Goal: Transaction & Acquisition: Purchase product/service

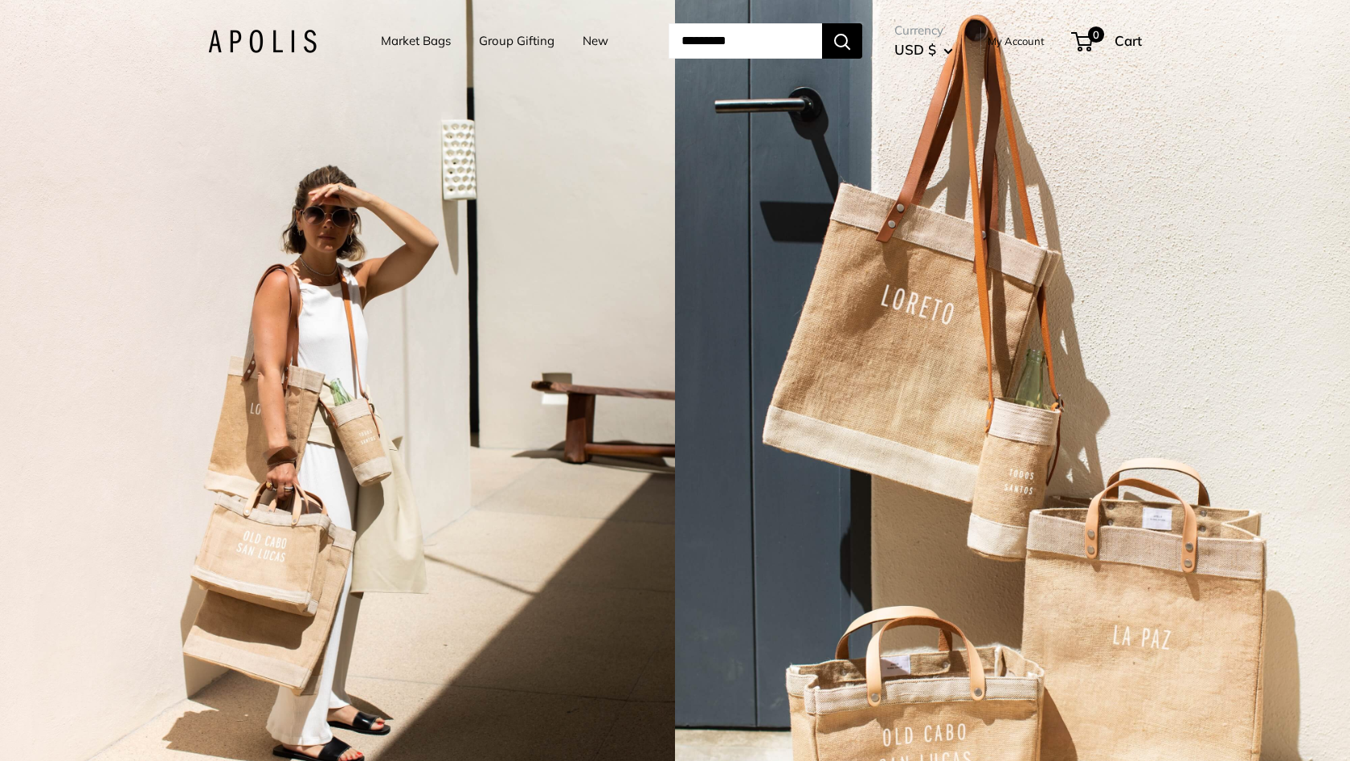
click at [489, 42] on link "Group Gifting" at bounding box center [517, 41] width 76 height 23
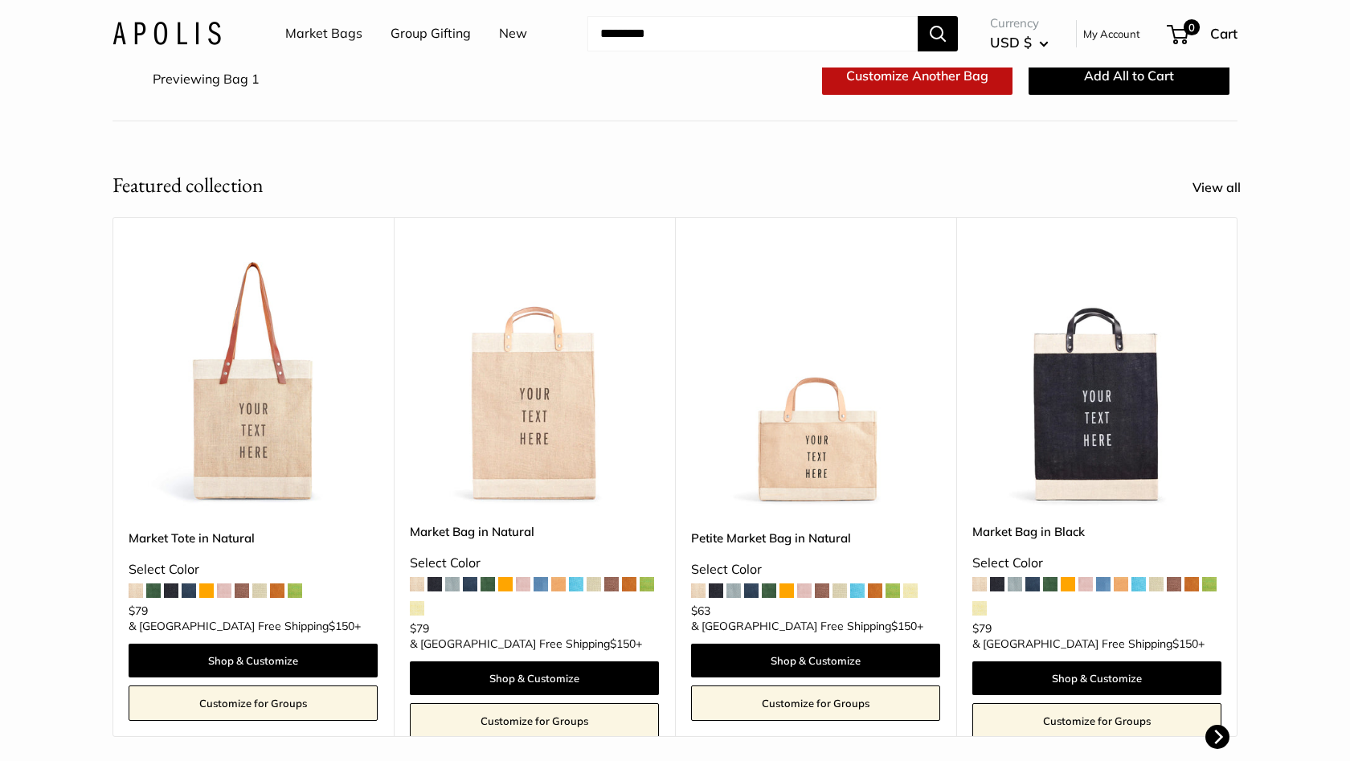
scroll to position [244, 0]
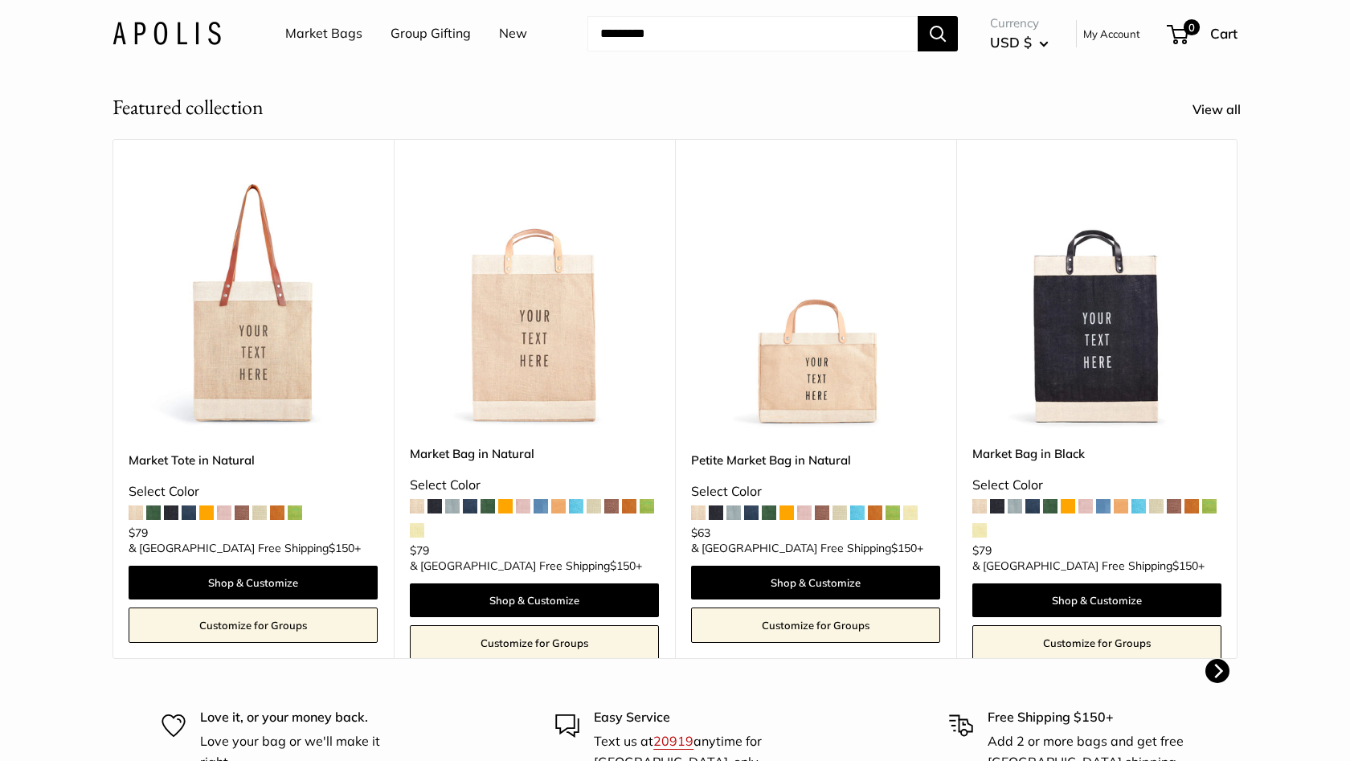
click at [1054, 627] on link "Customize for Groups" at bounding box center [1096, 642] width 249 height 35
click at [0, 0] on img at bounding box center [0, 0] width 0 height 0
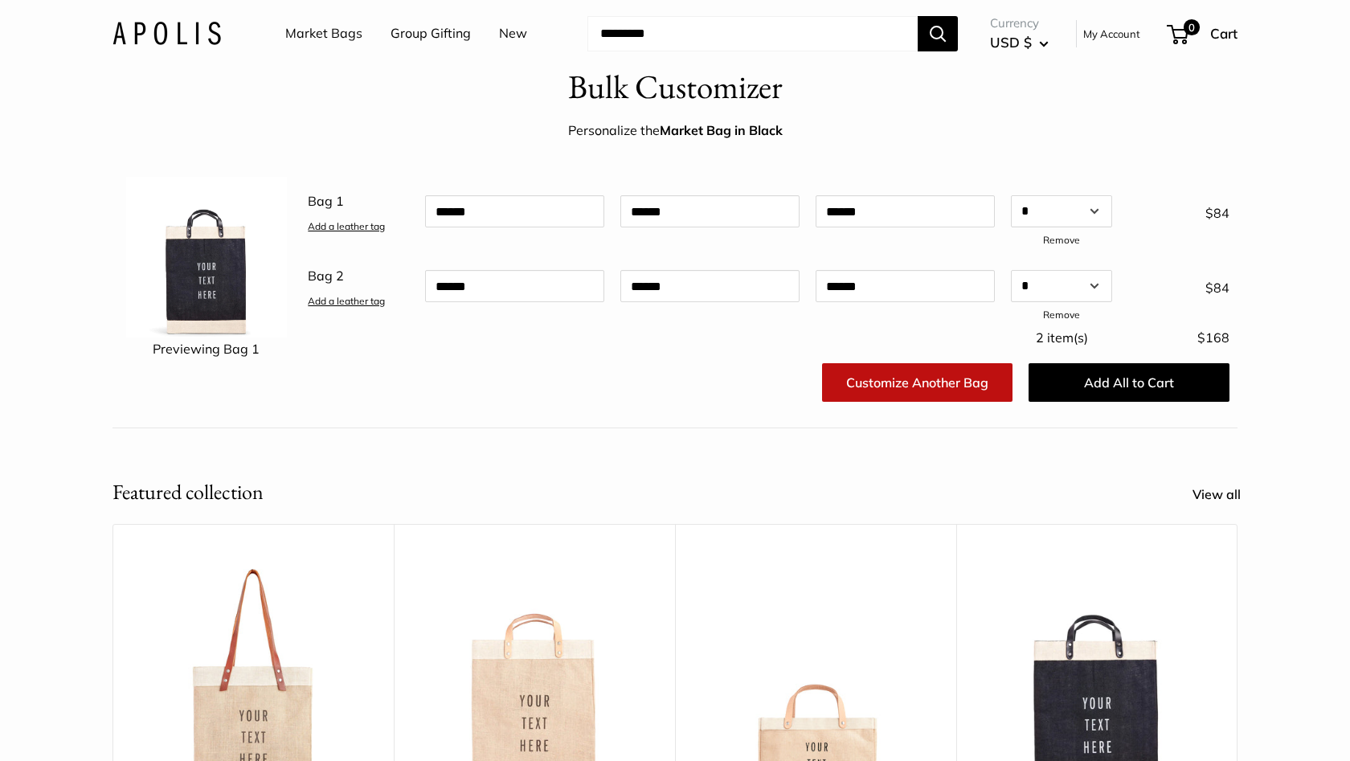
scroll to position [35, 0]
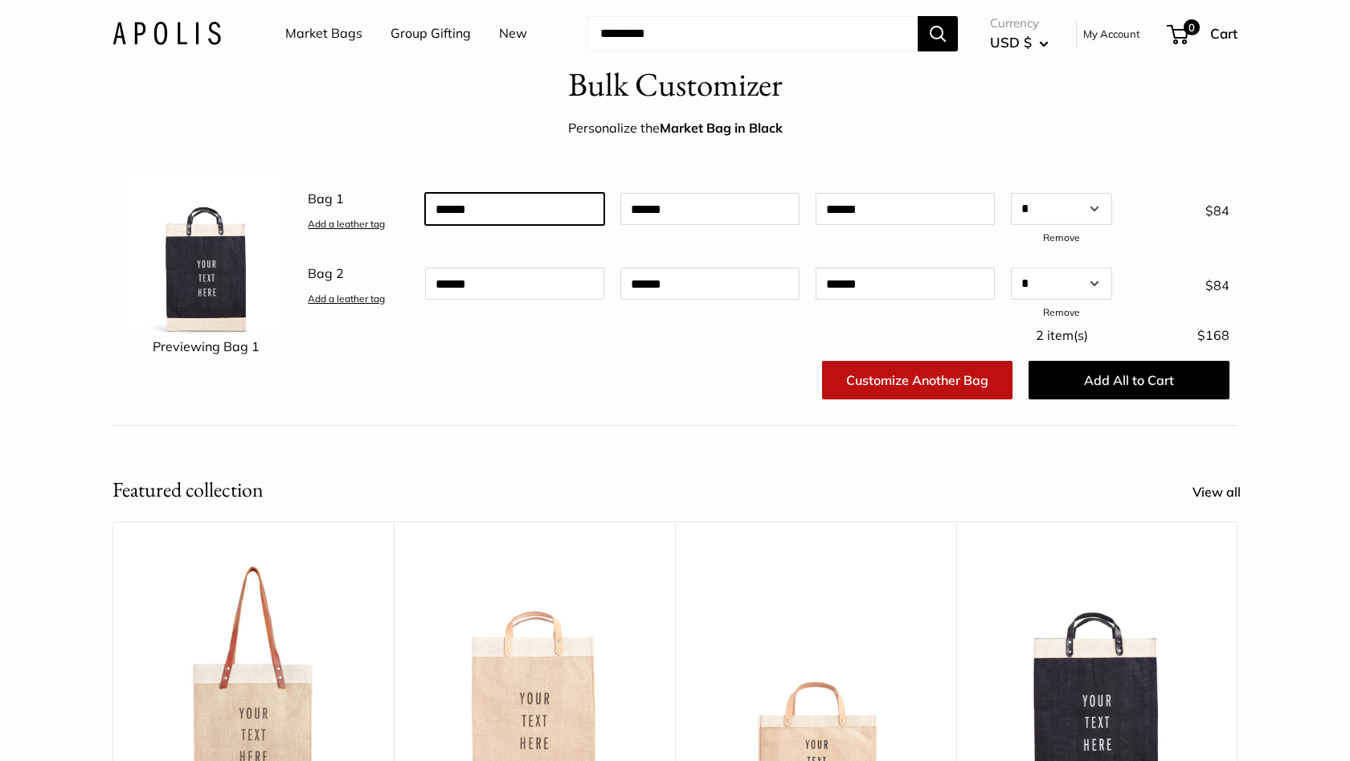
click at [508, 213] on input "text" at bounding box center [514, 209] width 179 height 32
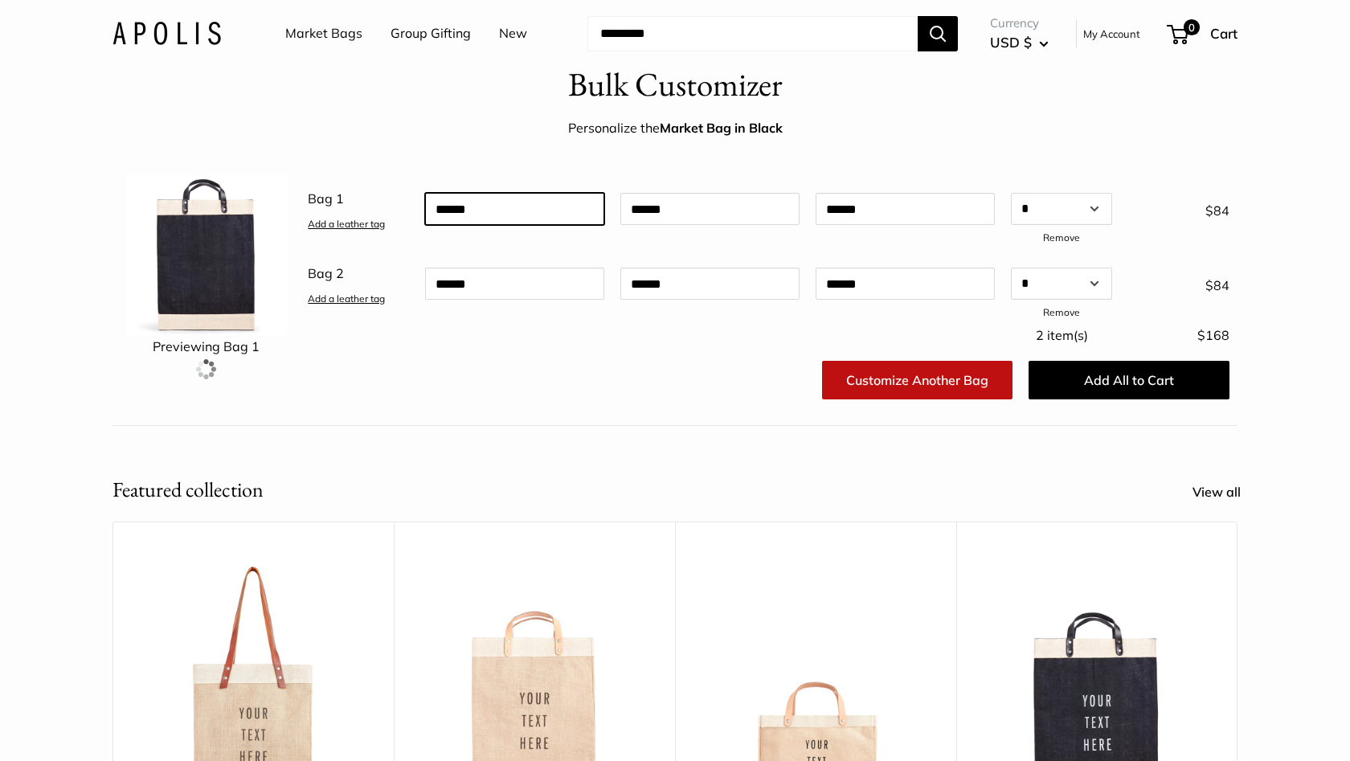
click at [508, 213] on input "text" at bounding box center [514, 209] width 179 height 32
type input "*****"
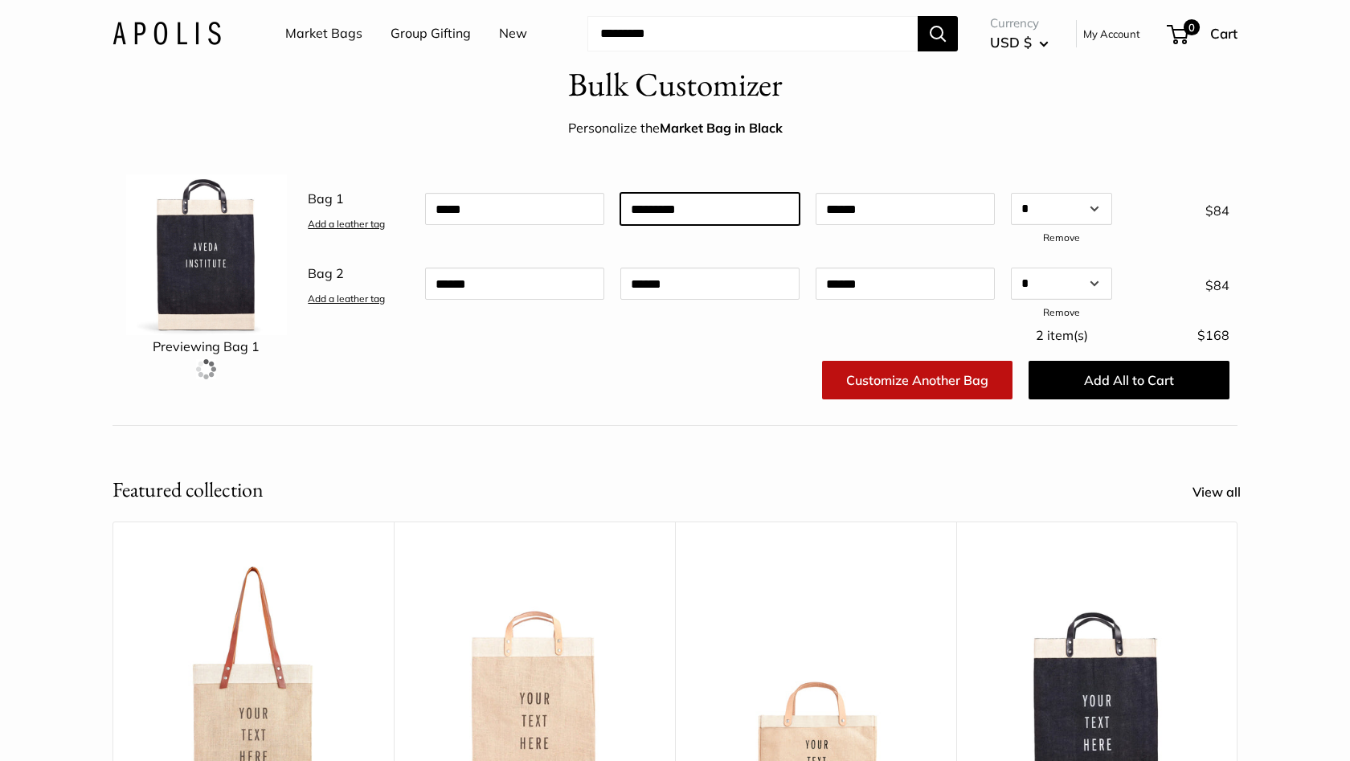
type input "*********"
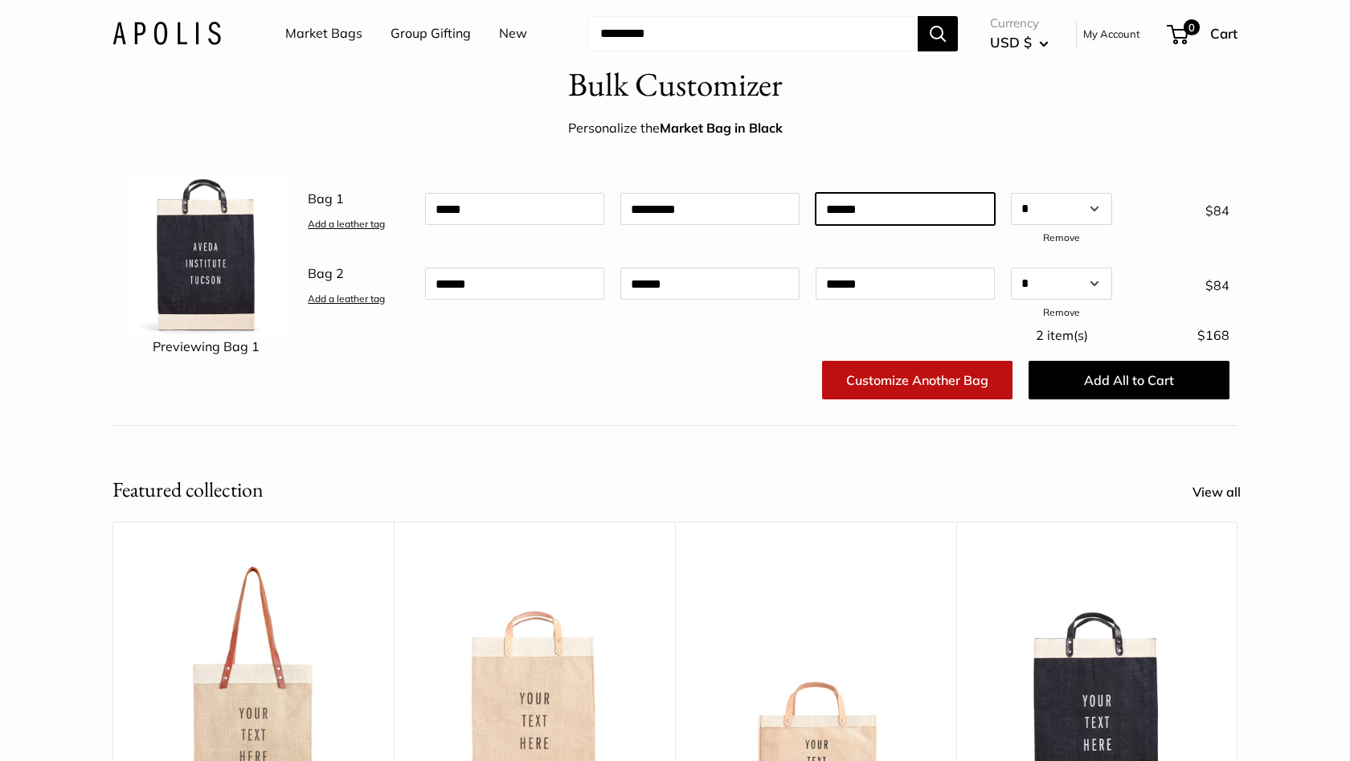
type input "******"
click at [338, 226] on link "Add a leather tag" at bounding box center [346, 224] width 77 height 12
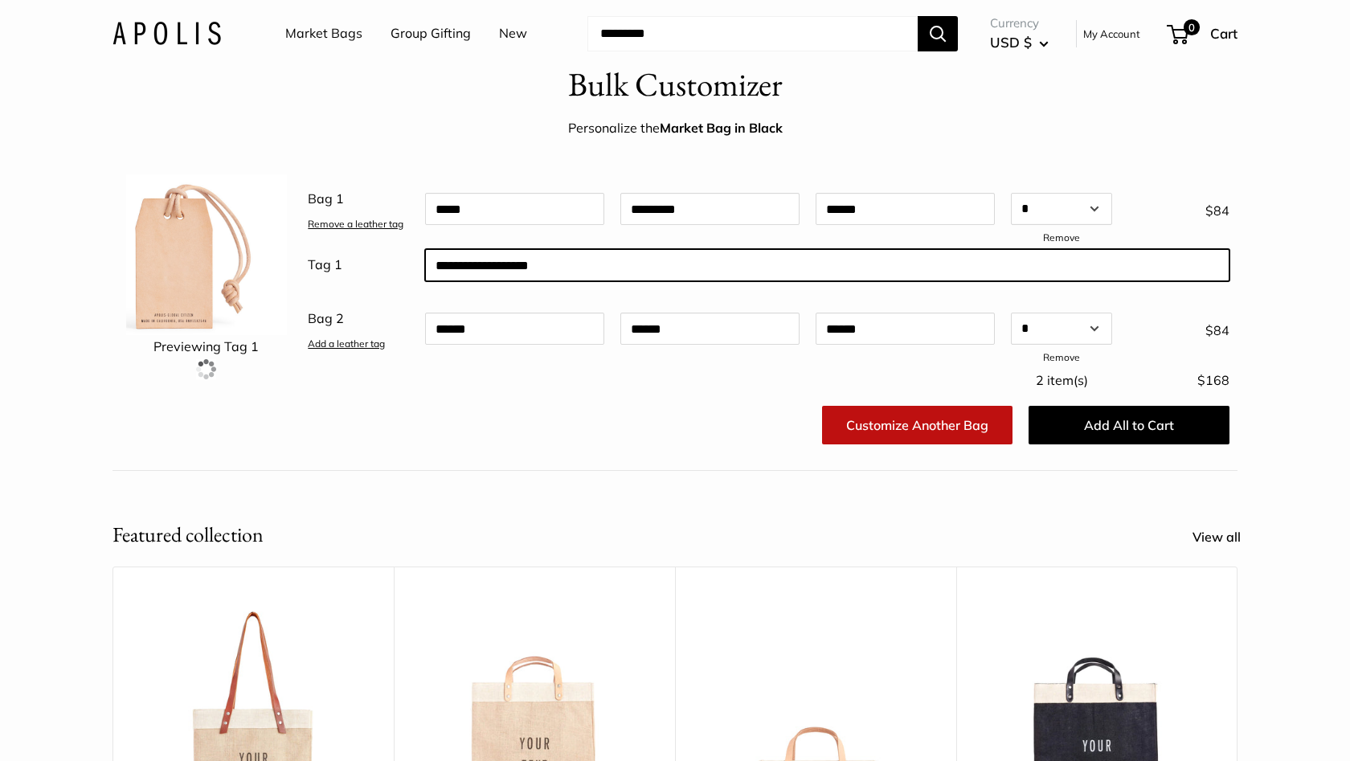
click at [509, 266] on input "text" at bounding box center [827, 265] width 804 height 32
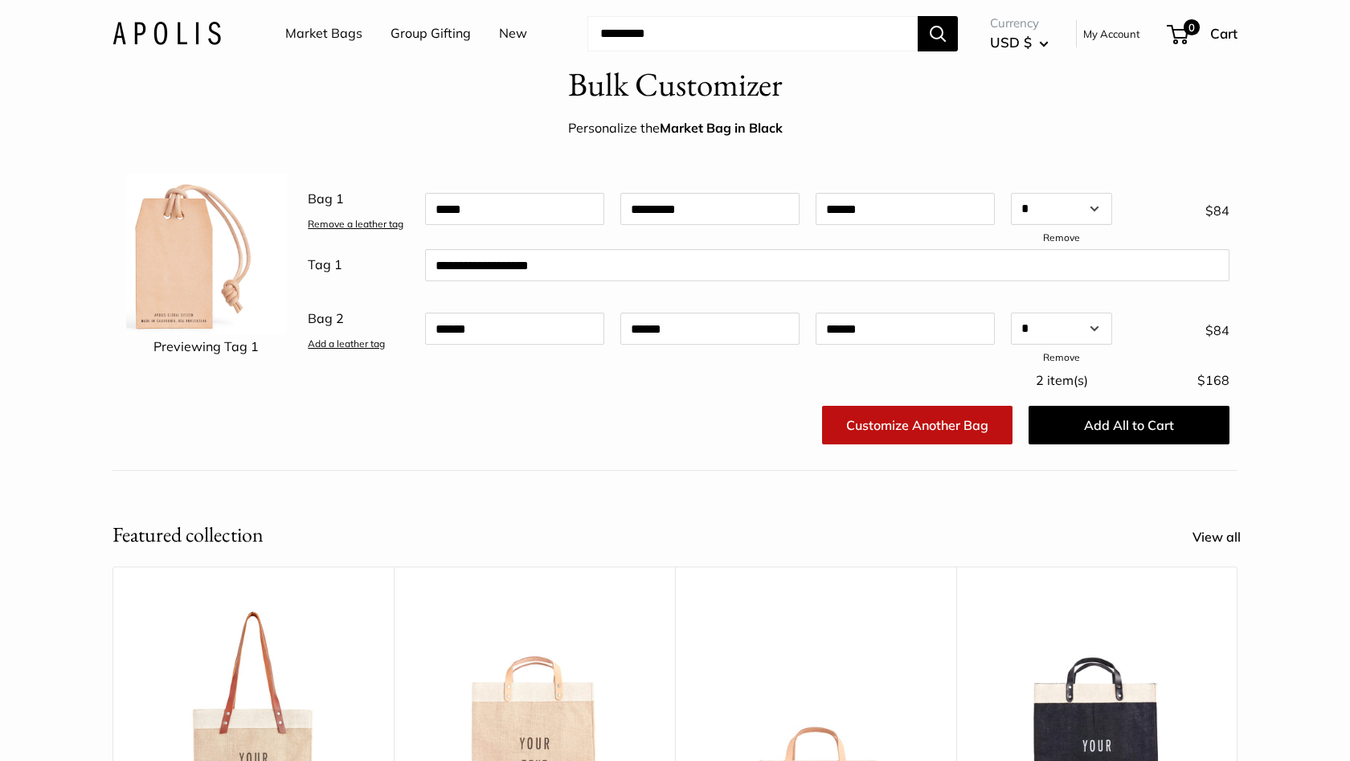
click at [162, 288] on img at bounding box center [206, 254] width 161 height 161
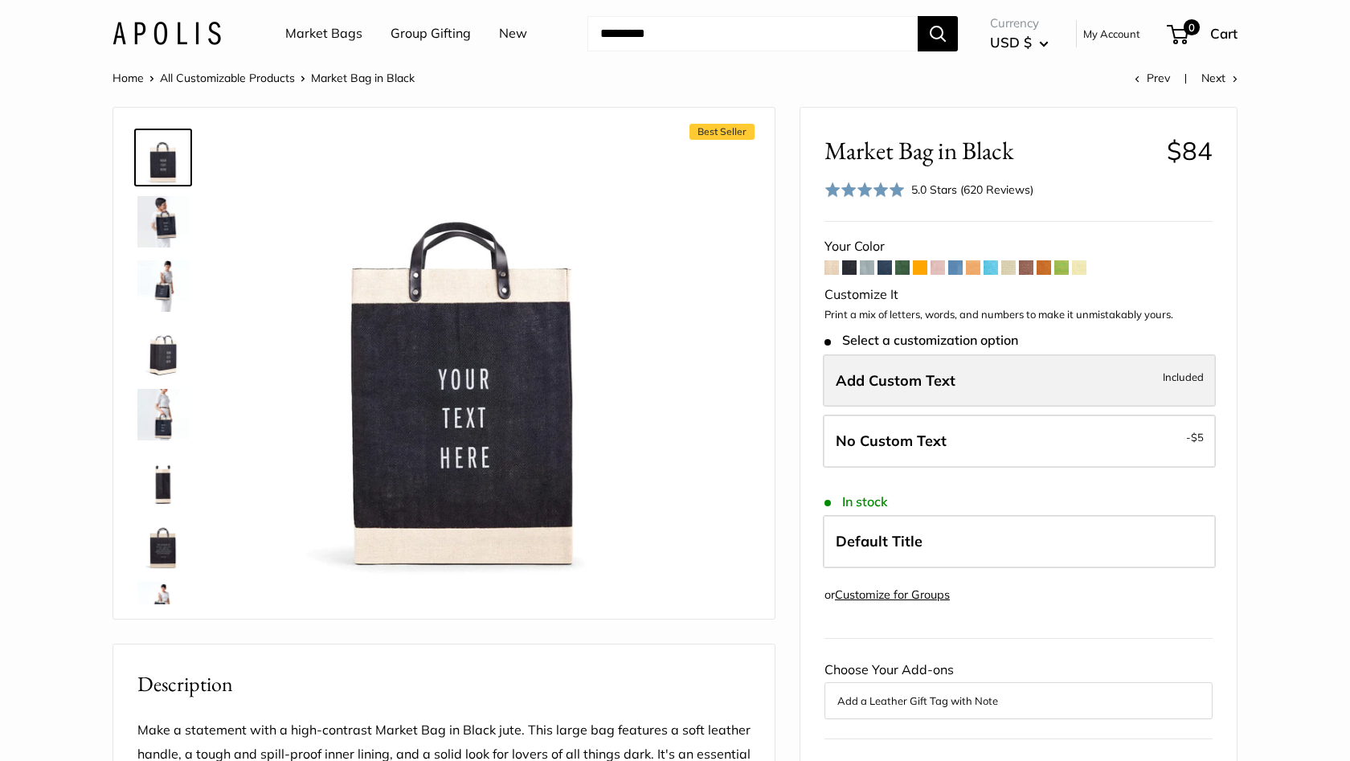
click at [932, 372] on span "Add Custom Text" at bounding box center [896, 380] width 120 height 18
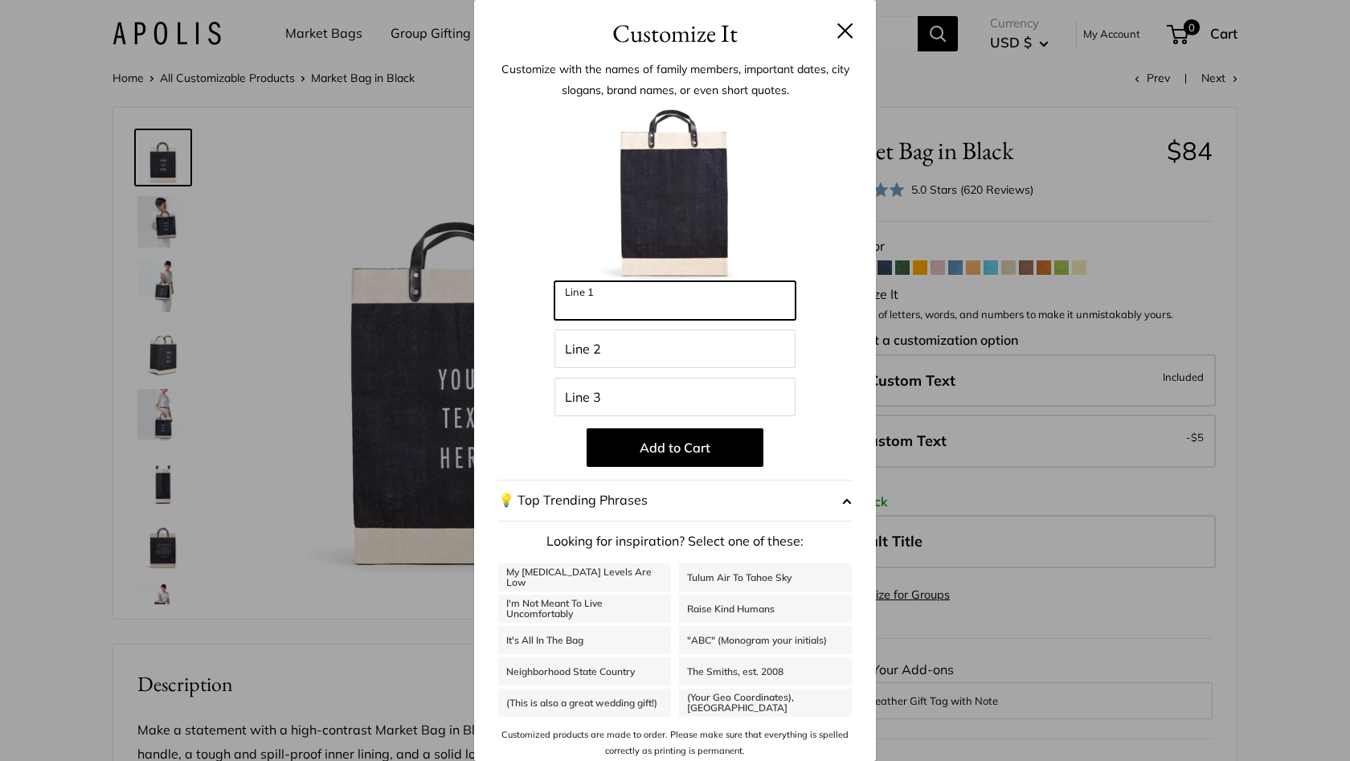
click at [666, 293] on input "Line 1" at bounding box center [675, 300] width 241 height 39
type input "*****"
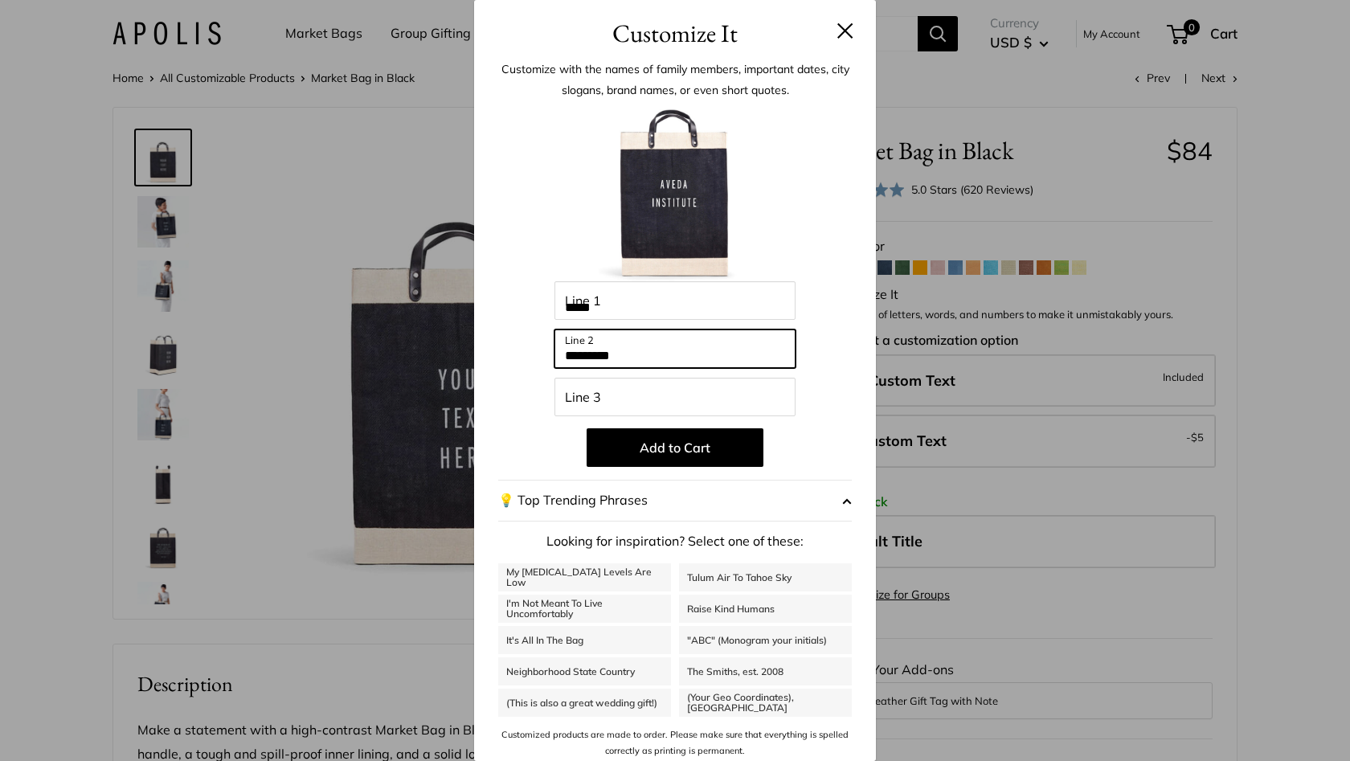
type input "*********"
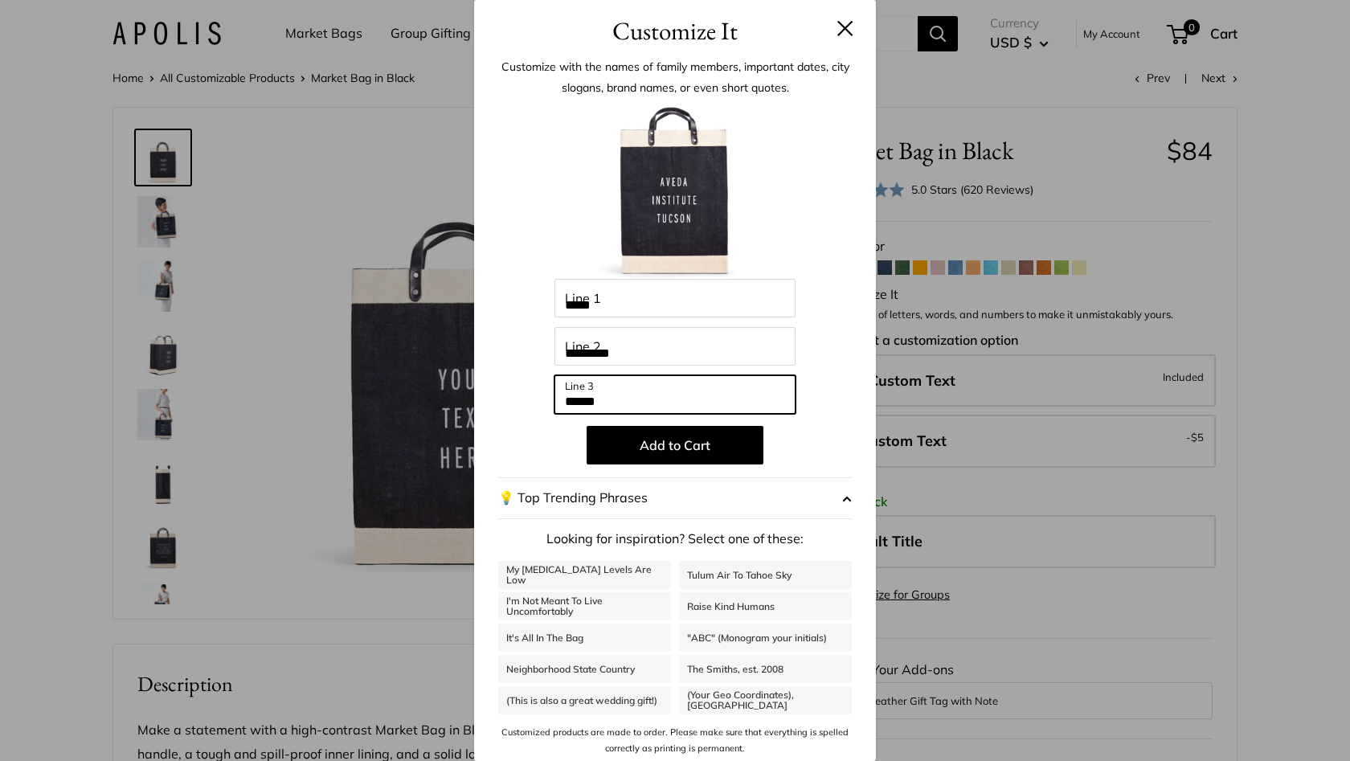
scroll to position [2, 0]
type input "******"
click at [842, 31] on button at bounding box center [845, 29] width 16 height 16
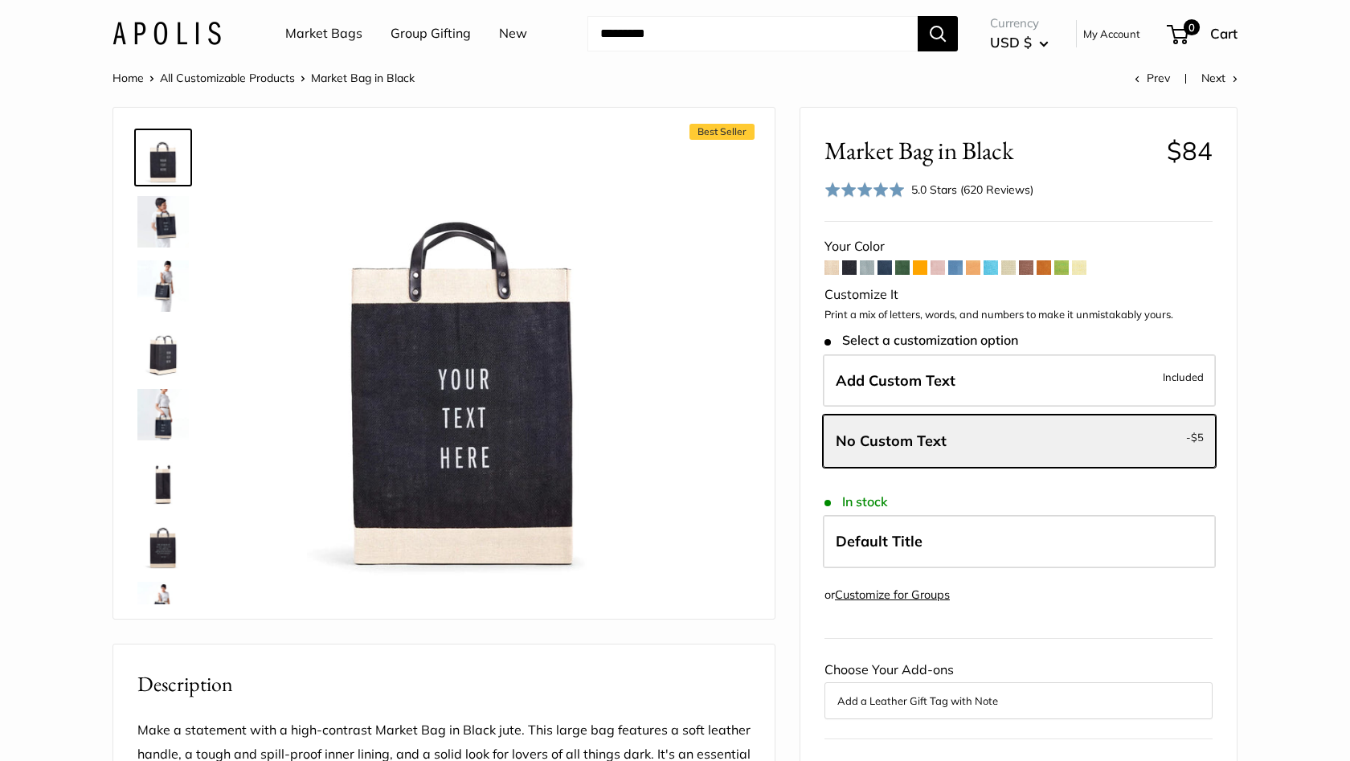
click at [883, 592] on link "Customize for Groups" at bounding box center [892, 594] width 115 height 14
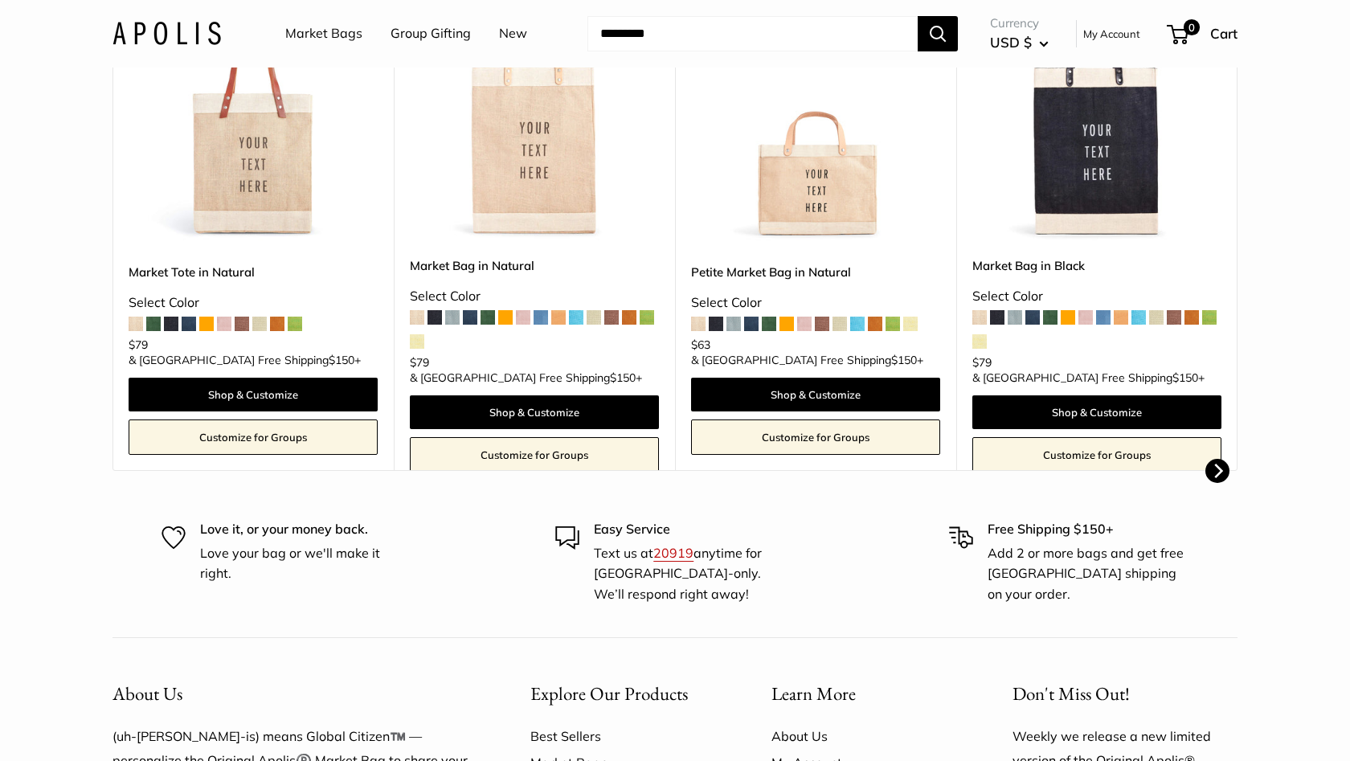
scroll to position [545, 0]
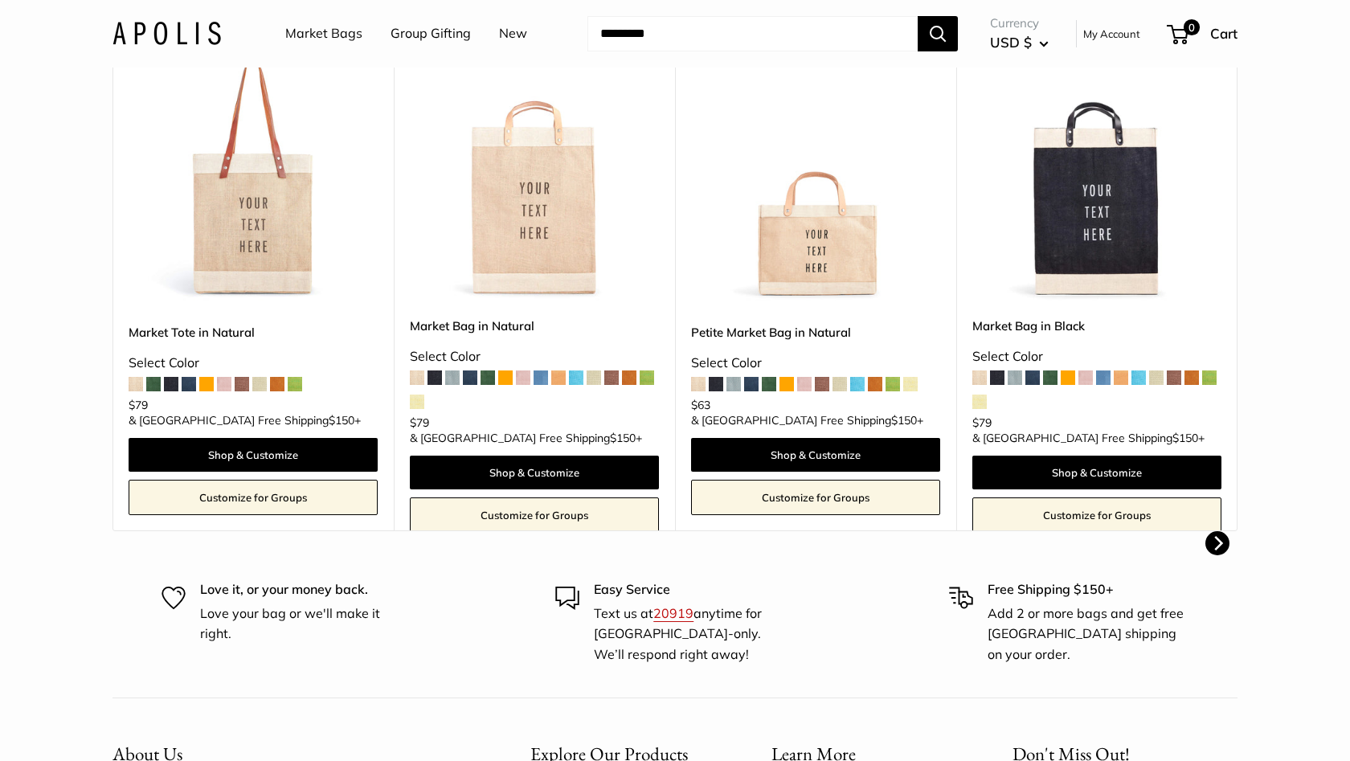
click at [0, 0] on img at bounding box center [0, 0] width 0 height 0
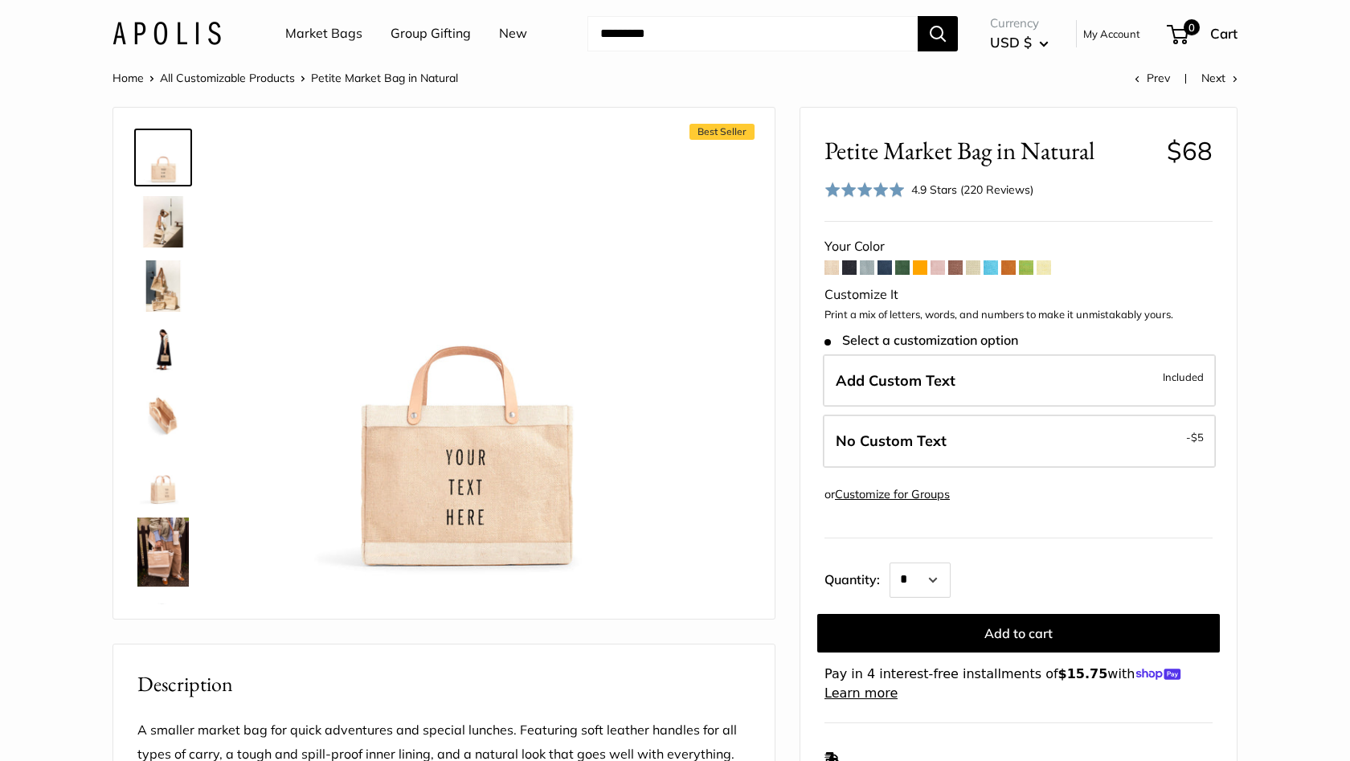
click at [900, 266] on span at bounding box center [902, 267] width 14 height 14
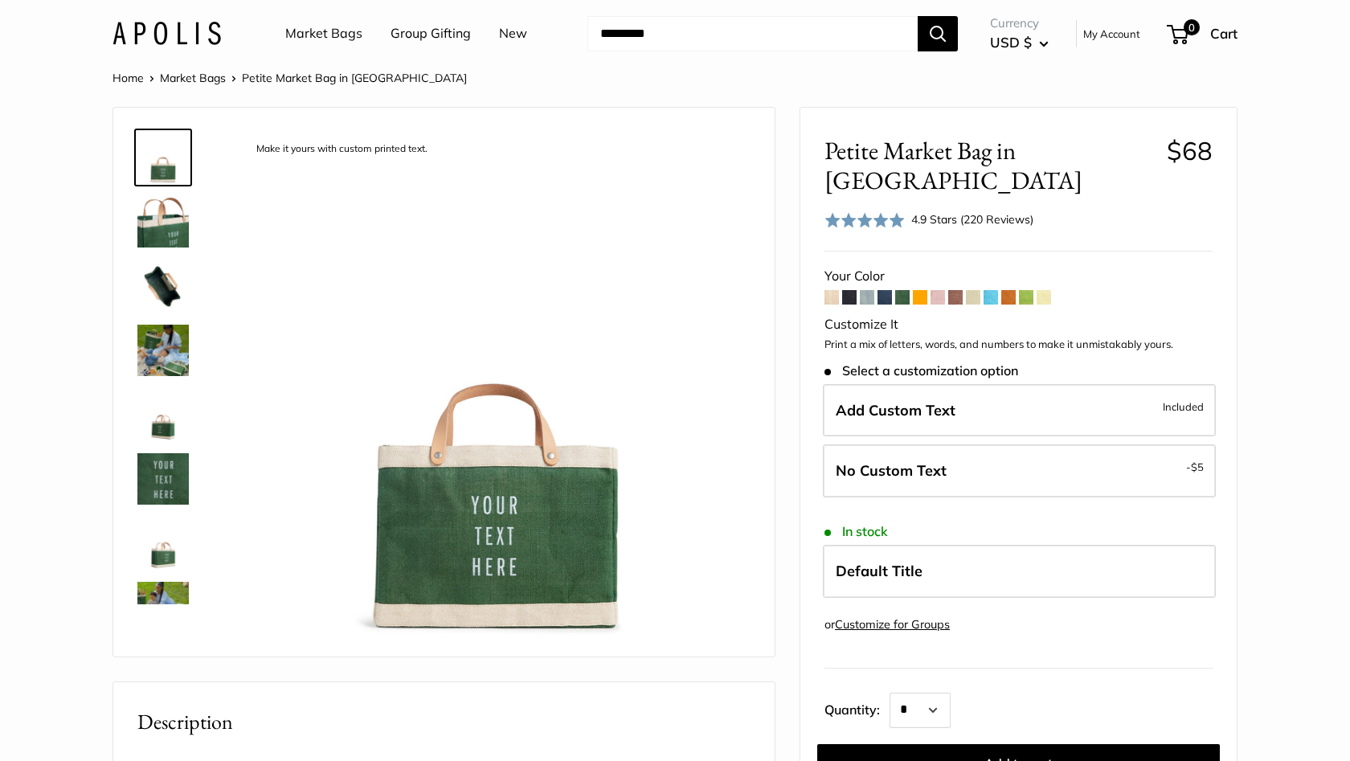
click at [849, 290] on span at bounding box center [849, 297] width 14 height 14
click at [193, 71] on link "Market Bags" at bounding box center [193, 78] width 66 height 14
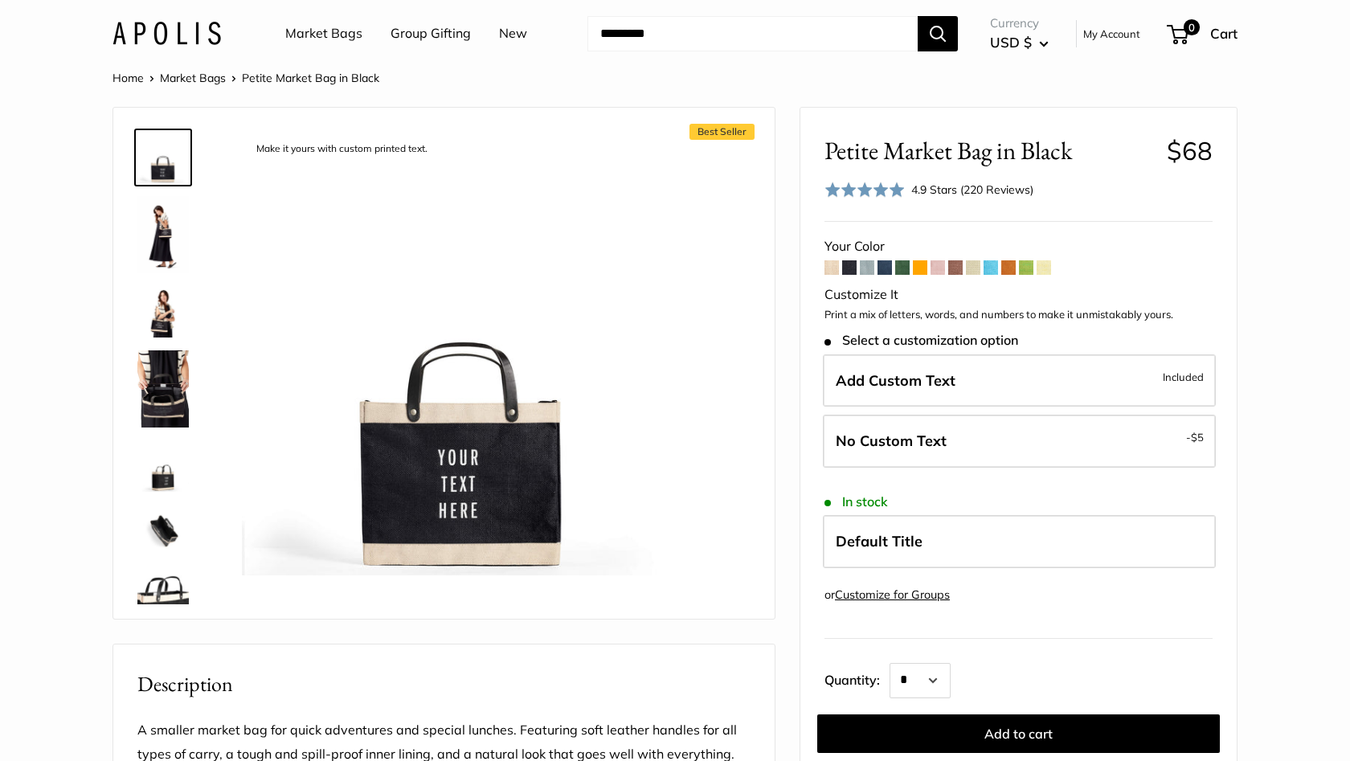
click at [162, 235] on img at bounding box center [162, 234] width 51 height 77
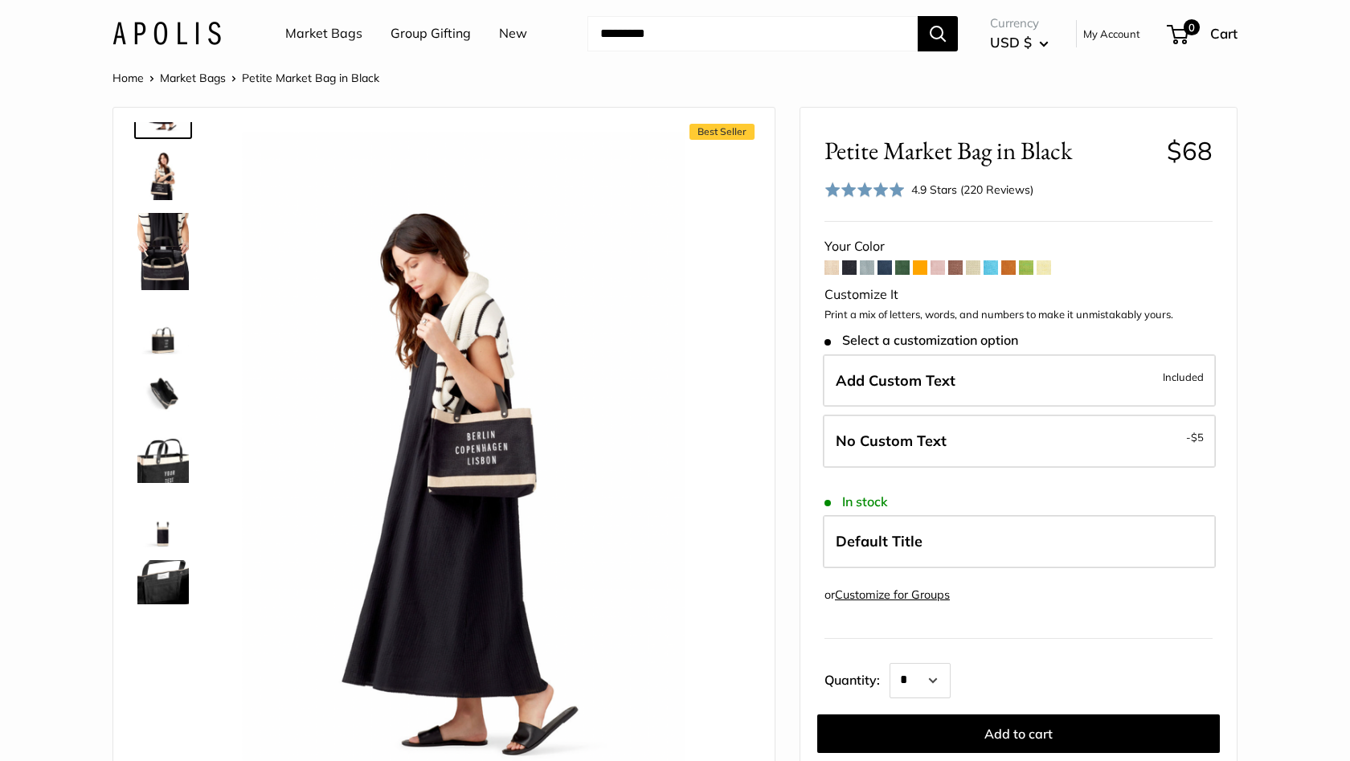
scroll to position [135, 0]
click at [203, 77] on link "Market Bags" at bounding box center [193, 78] width 66 height 14
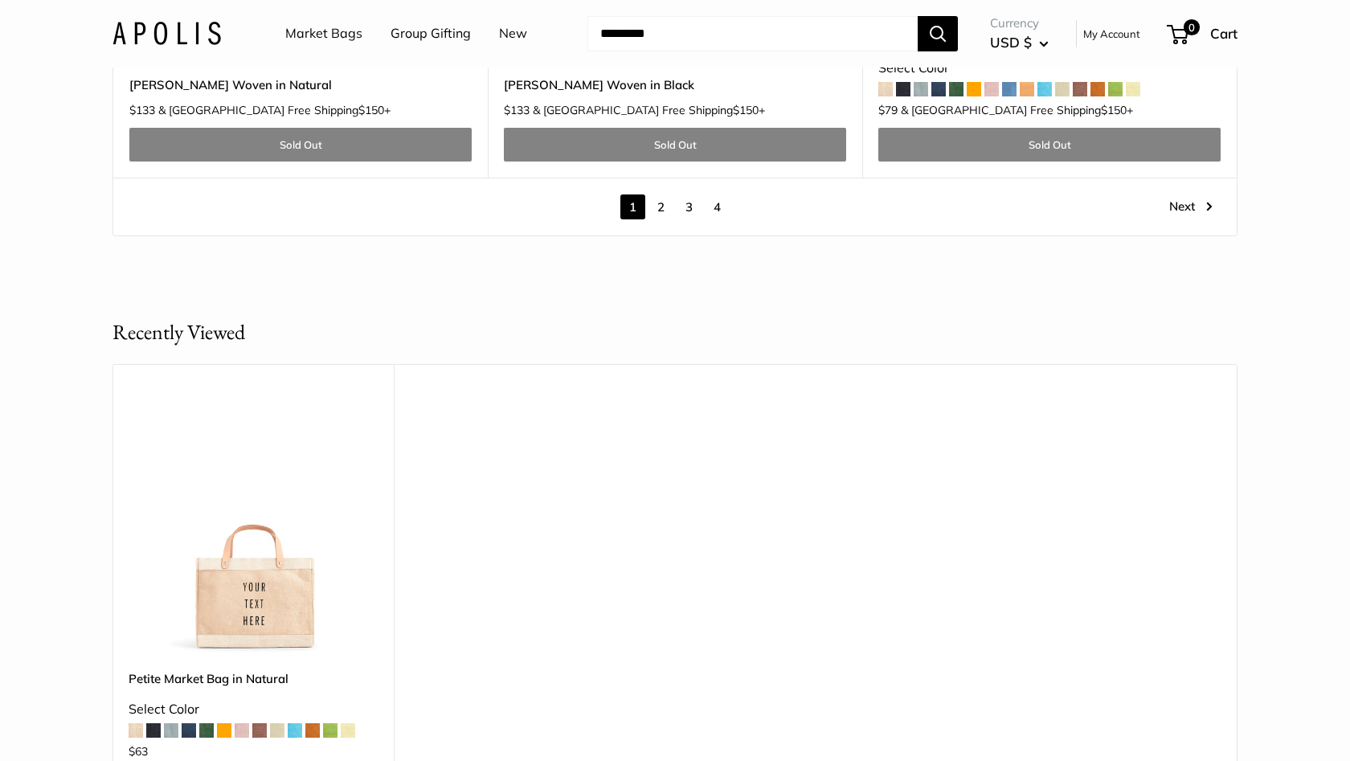
scroll to position [9519, 0]
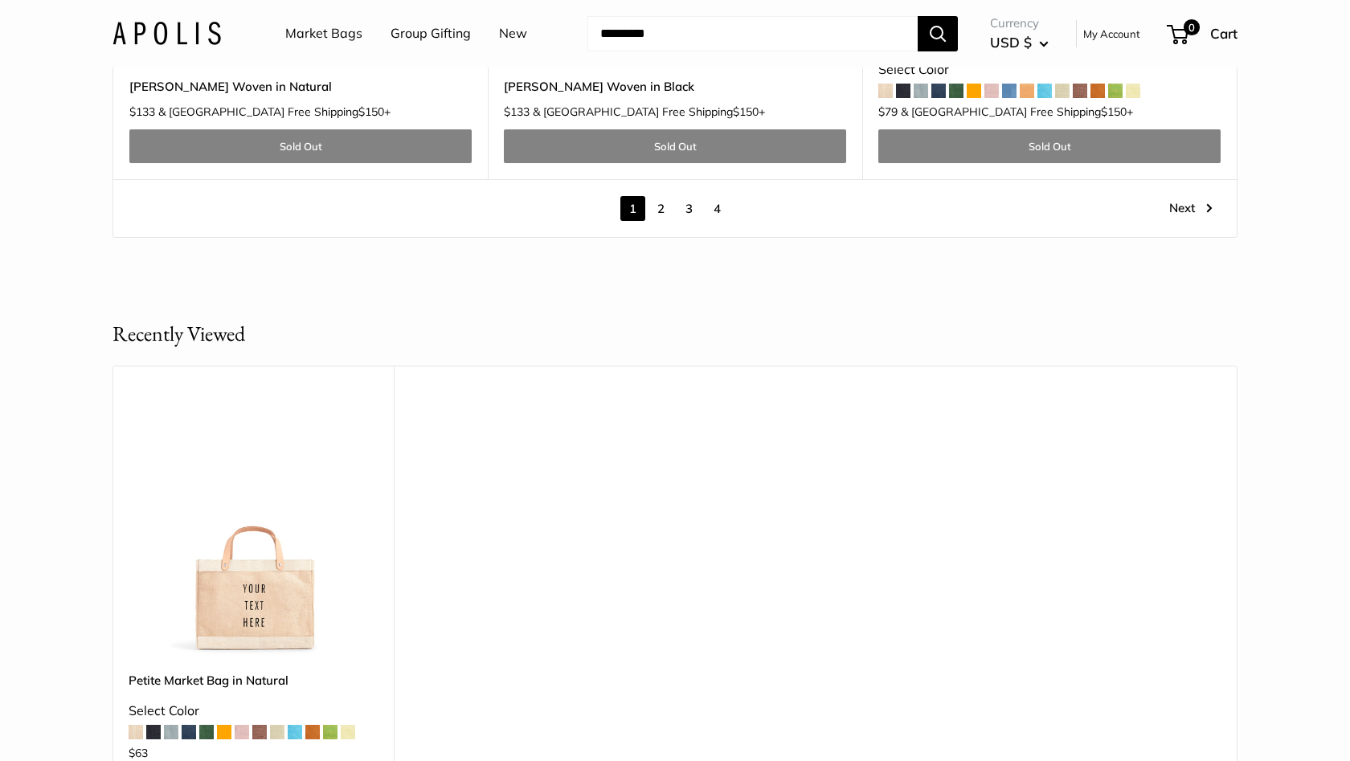
click at [664, 196] on link "2" at bounding box center [661, 208] width 25 height 25
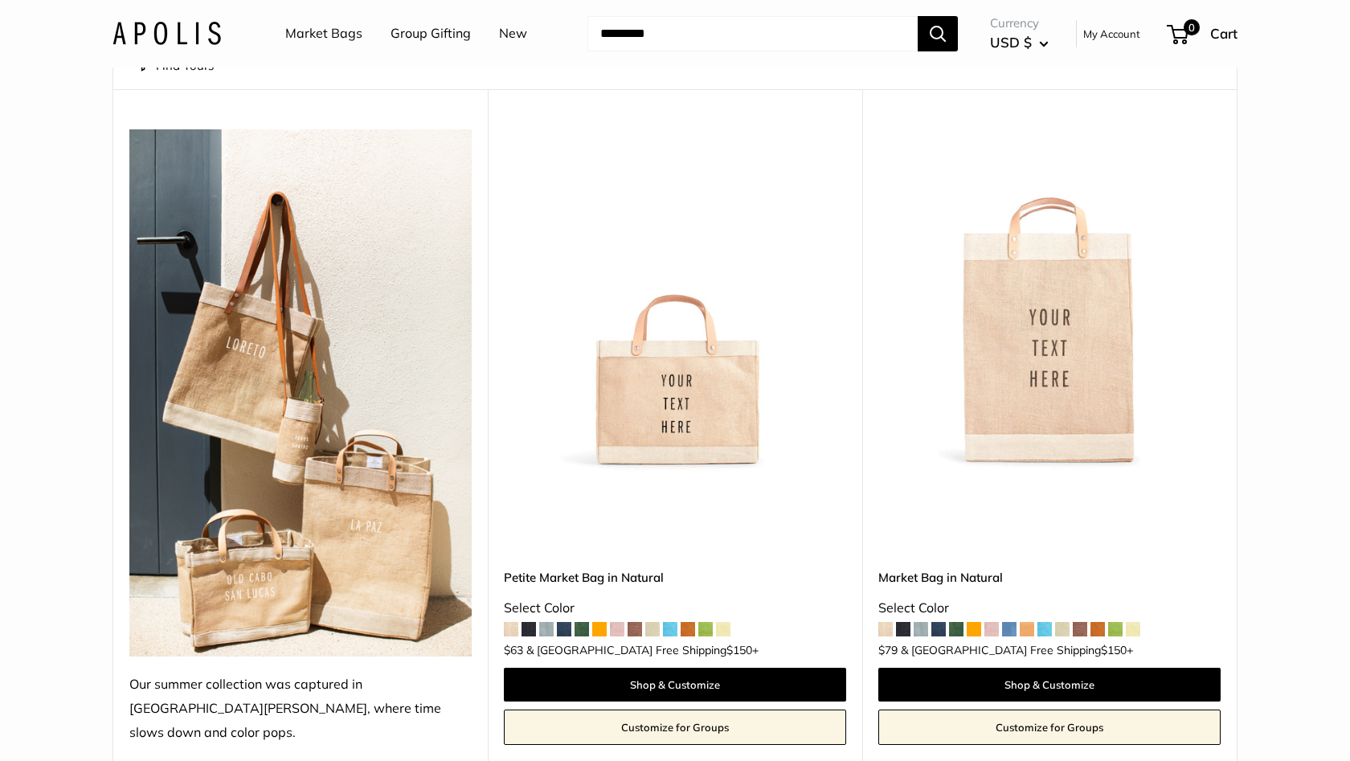
scroll to position [144, 0]
